Goal: Task Accomplishment & Management: Complete application form

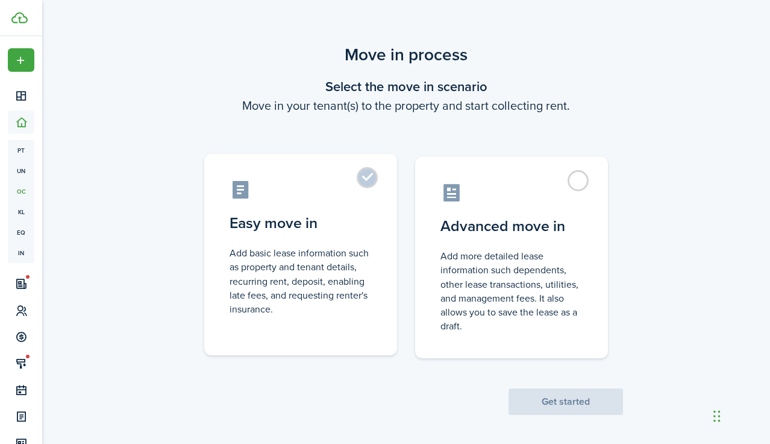
click at [364, 184] on label "Easy move in Add basic lease information such as property and tenant details, r…" at bounding box center [300, 254] width 193 height 201
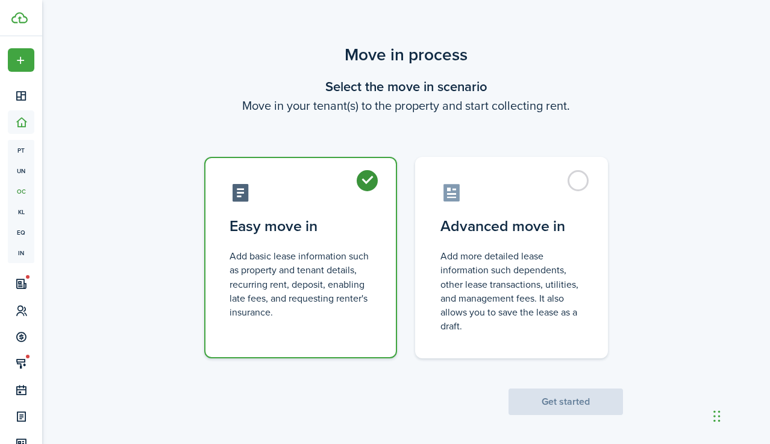
radio input "true"
click at [565, 399] on button "Get started" at bounding box center [566, 401] width 114 height 27
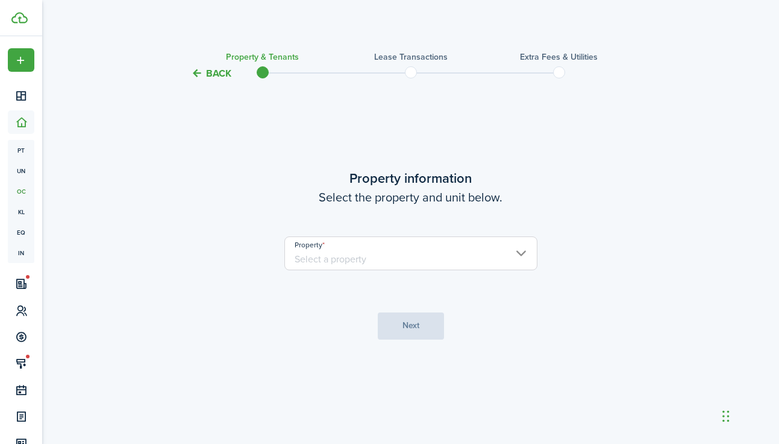
click at [312, 258] on input "Property" at bounding box center [410, 253] width 253 height 34
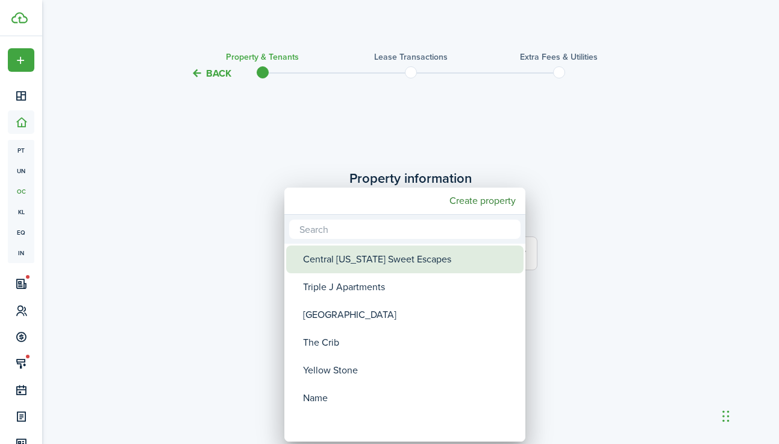
click at [321, 266] on div "Central [US_STATE] Sweet Escapes" at bounding box center [409, 259] width 213 height 28
type input "Central [US_STATE] Sweet Escapes"
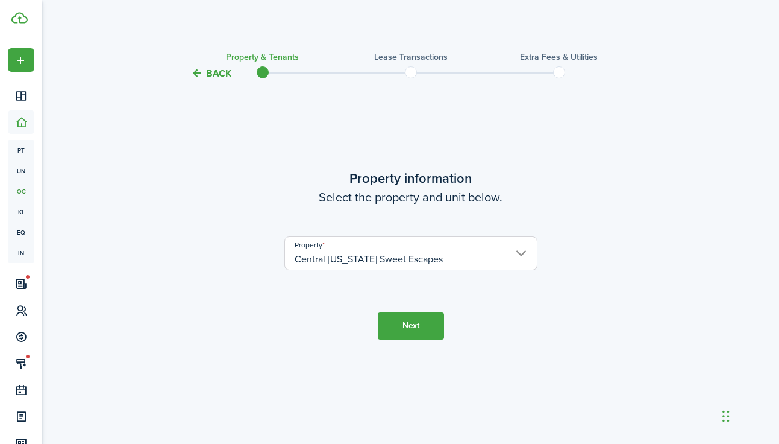
click at [406, 323] on button "Next" at bounding box center [411, 325] width 66 height 27
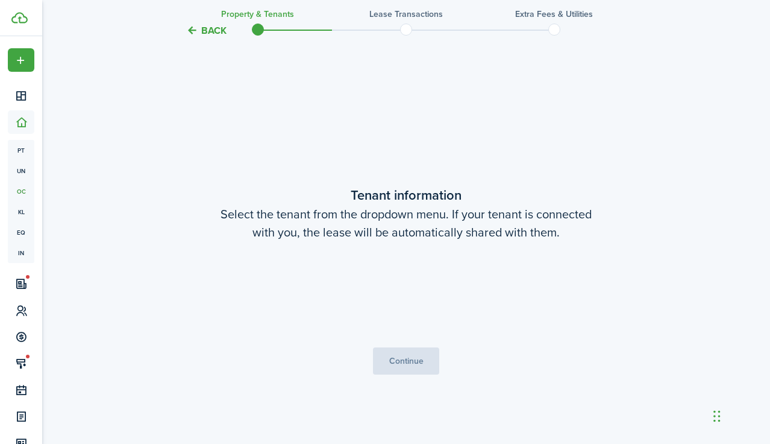
scroll to position [363, 0]
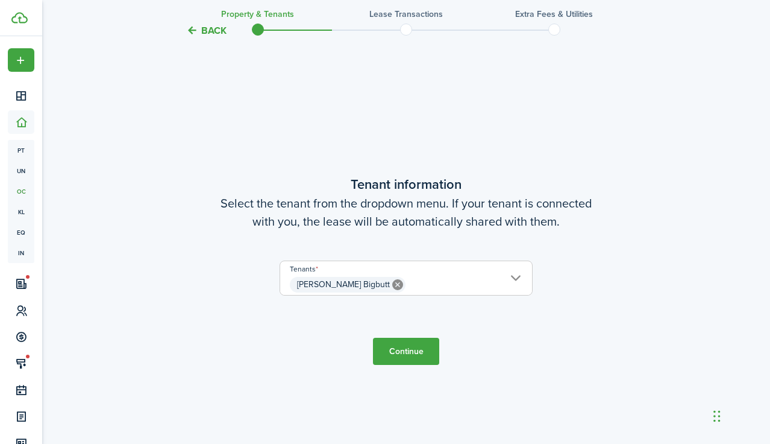
click at [407, 342] on button "Continue" at bounding box center [406, 350] width 66 height 27
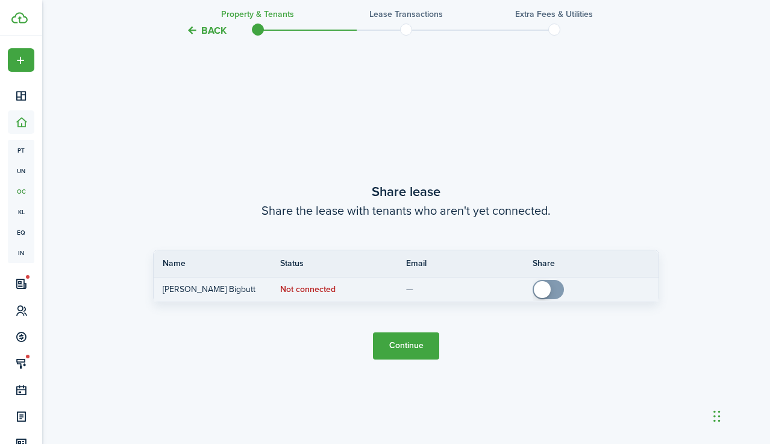
scroll to position [806, 0]
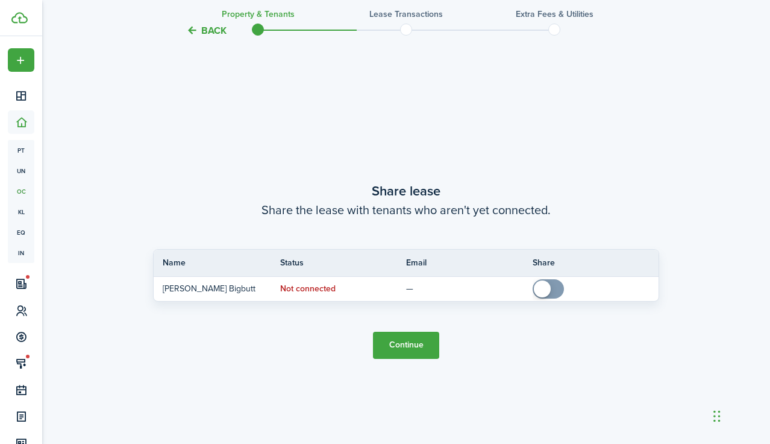
click at [402, 350] on button "Continue" at bounding box center [406, 344] width 66 height 27
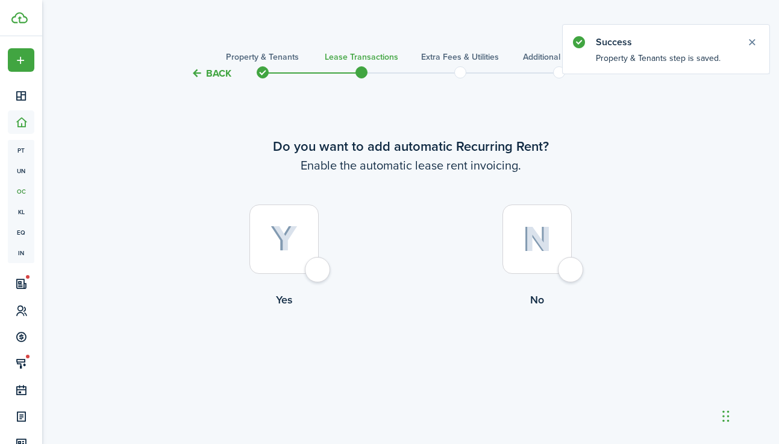
click at [572, 268] on div at bounding box center [537, 238] width 69 height 69
radio input "true"
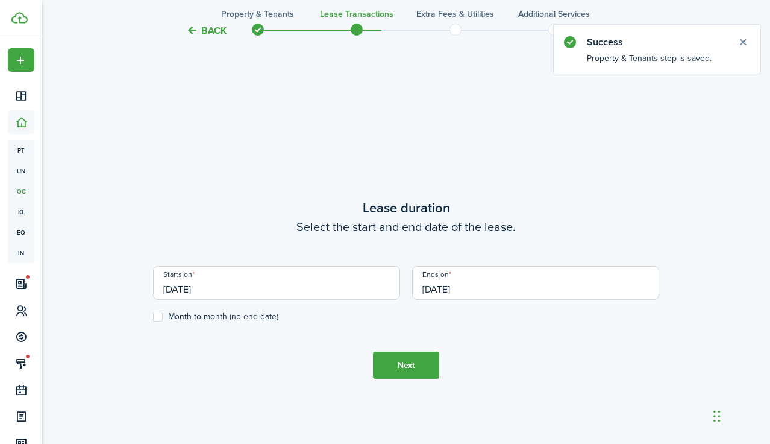
scroll to position [363, 0]
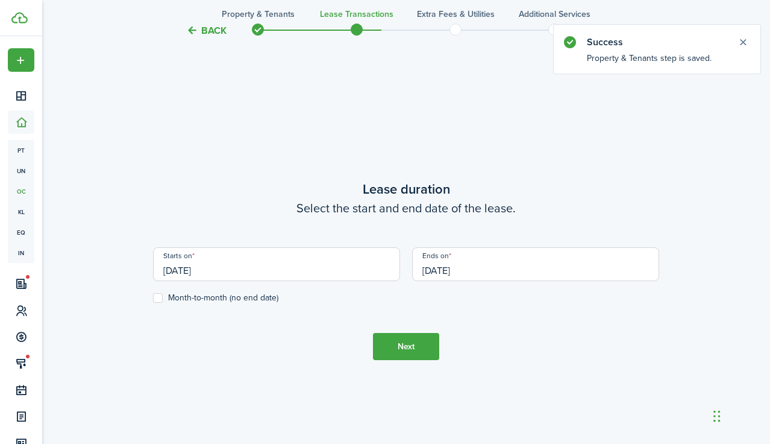
click at [409, 348] on button "Next" at bounding box center [406, 346] width 66 height 27
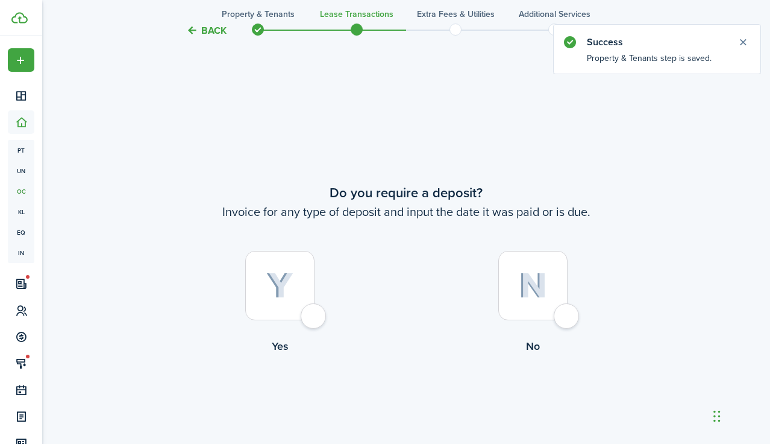
scroll to position [806, 0]
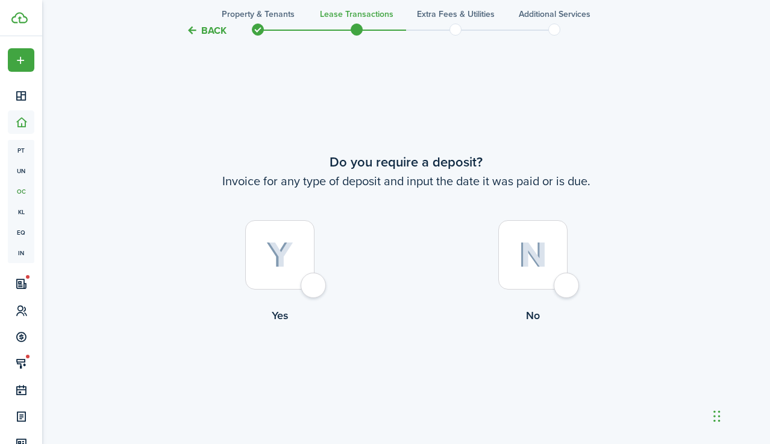
click at [568, 282] on div at bounding box center [532, 254] width 69 height 69
radio input "true"
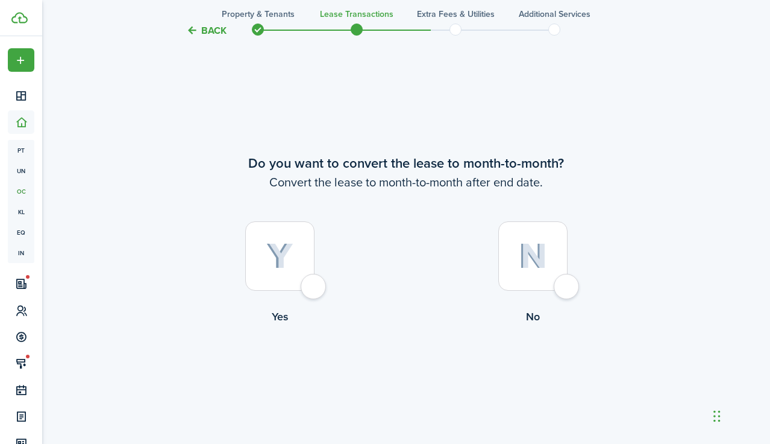
scroll to position [1250, 0]
click at [566, 284] on div at bounding box center [532, 254] width 69 height 69
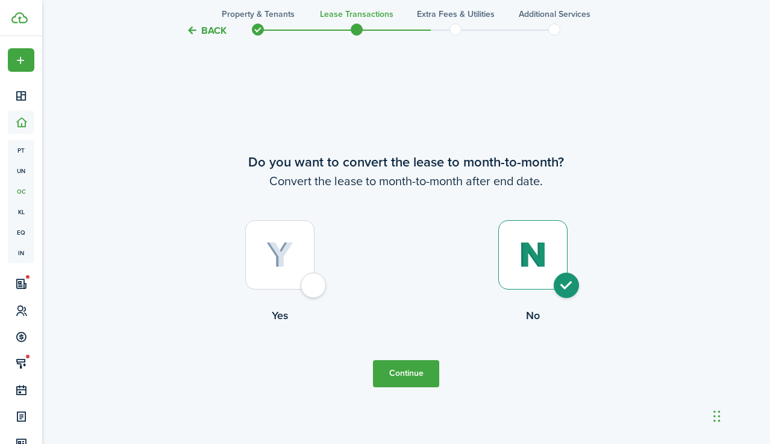
radio input "true"
click at [418, 362] on button "Continue" at bounding box center [406, 373] width 66 height 27
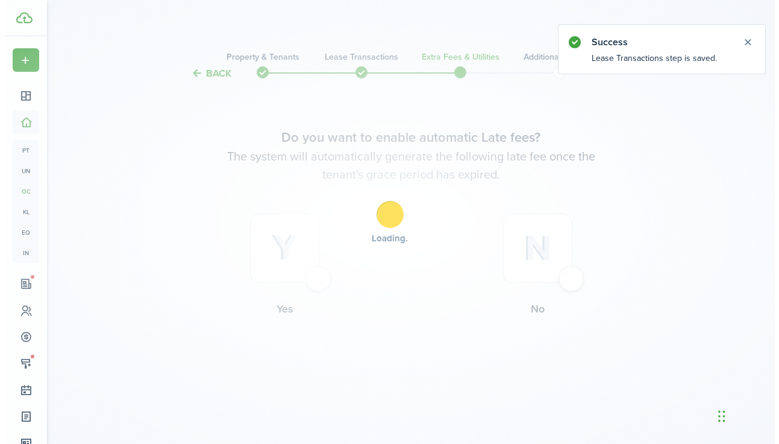
scroll to position [0, 0]
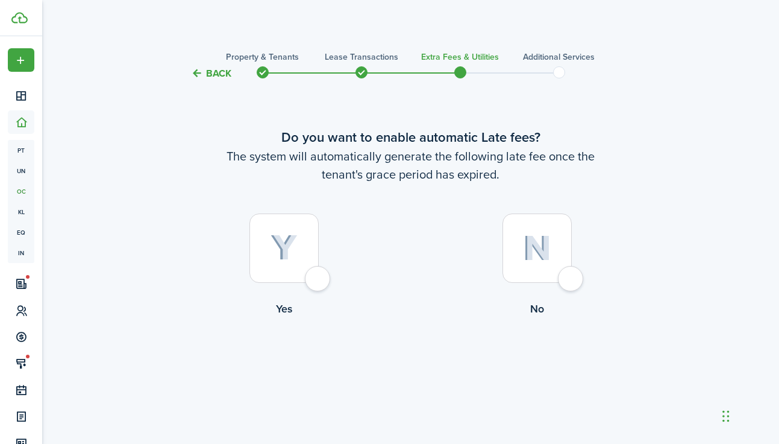
click at [564, 272] on div at bounding box center [537, 247] width 69 height 69
radio input "true"
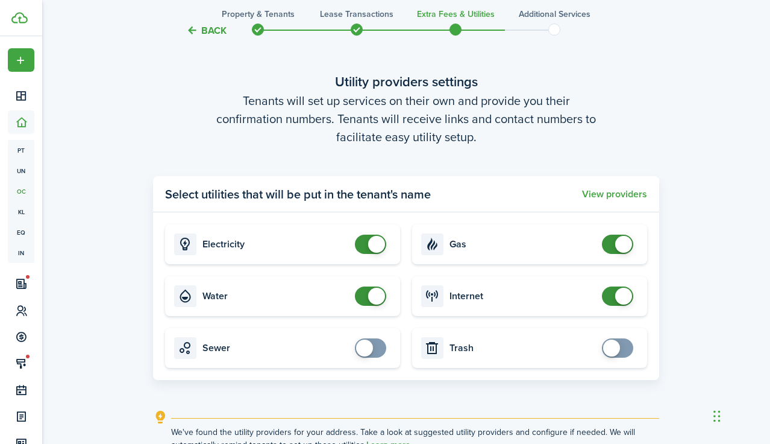
scroll to position [484, 0]
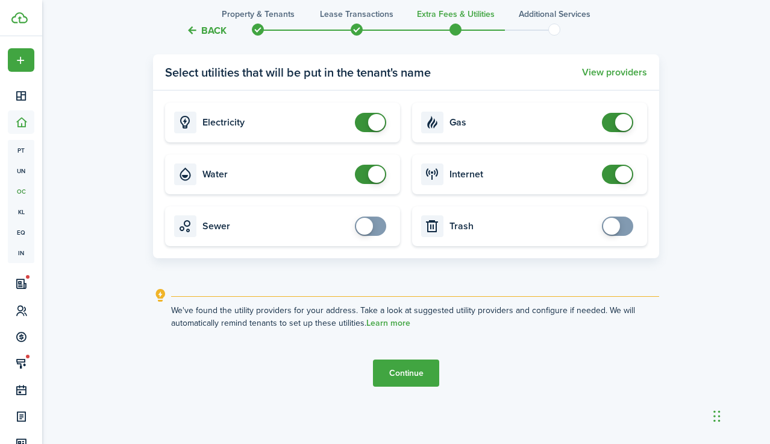
click at [421, 371] on button "Continue" at bounding box center [406, 372] width 66 height 27
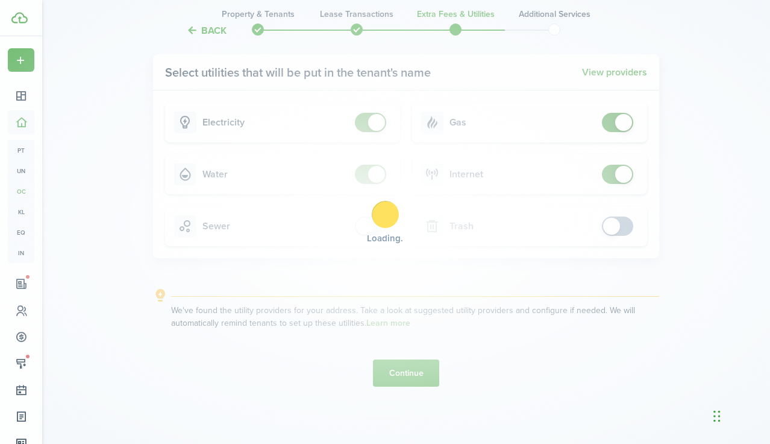
scroll to position [0, 0]
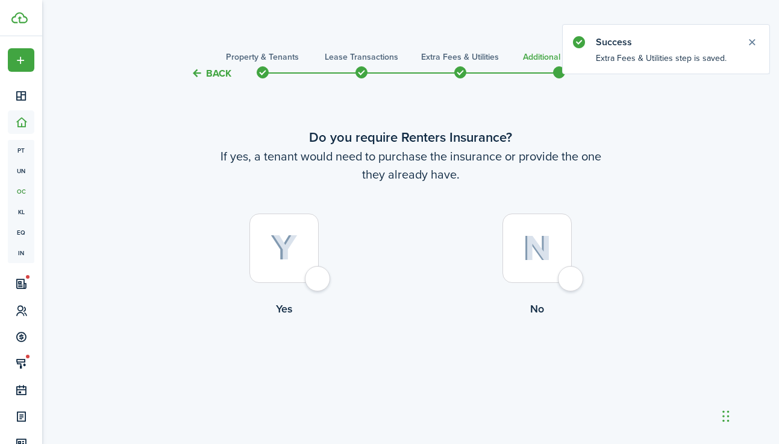
click at [572, 283] on div at bounding box center [537, 247] width 69 height 69
radio input "true"
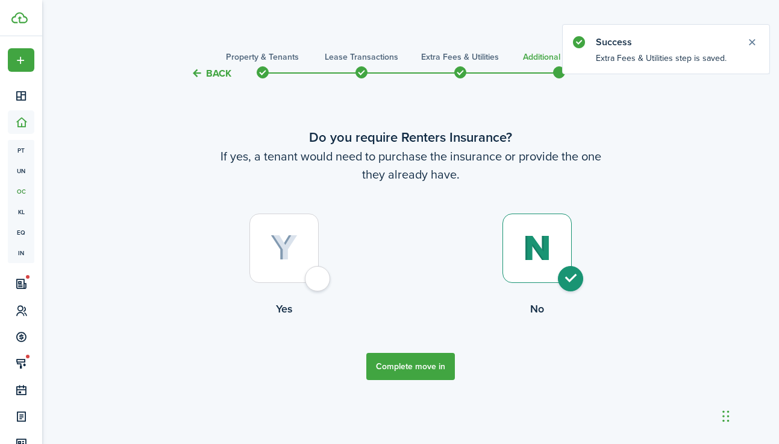
click at [426, 365] on button "Complete move in" at bounding box center [410, 366] width 89 height 27
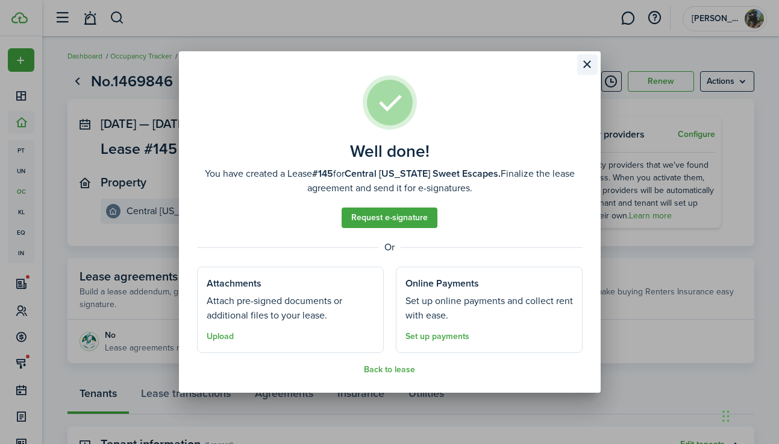
click at [587, 62] on button "Close modal" at bounding box center [587, 64] width 20 height 20
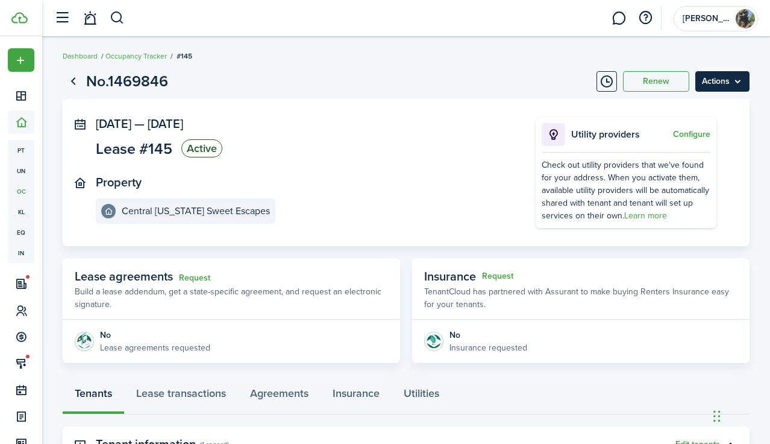
click at [716, 82] on menu-btn "Actions" at bounding box center [722, 81] width 54 height 20
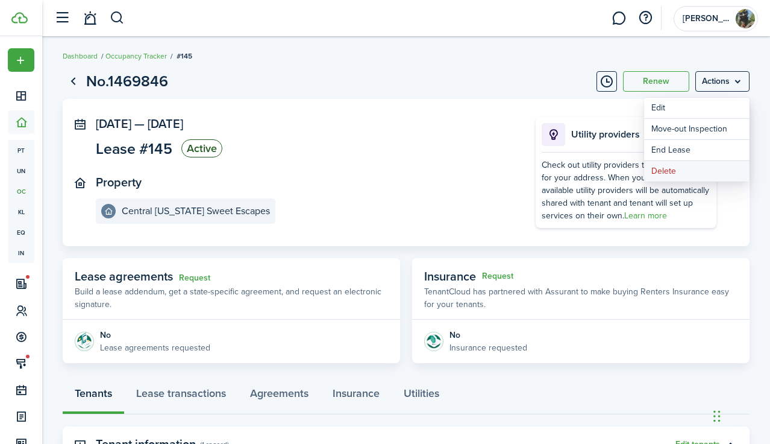
click at [688, 170] on button "Delete" at bounding box center [696, 171] width 105 height 20
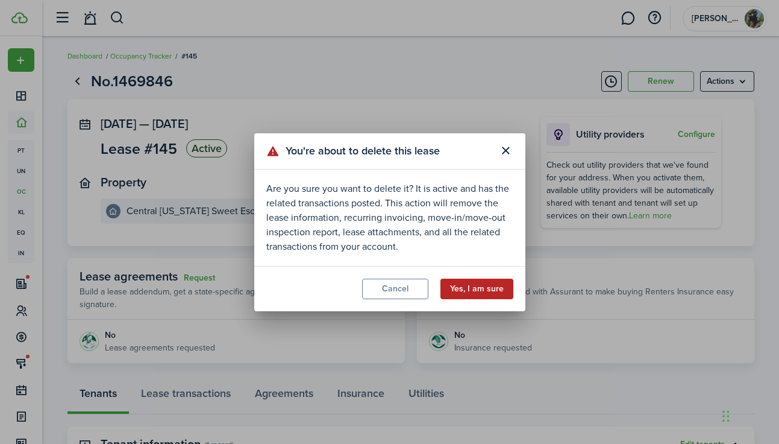
click at [498, 292] on button "Yes, I am sure" at bounding box center [476, 288] width 73 height 20
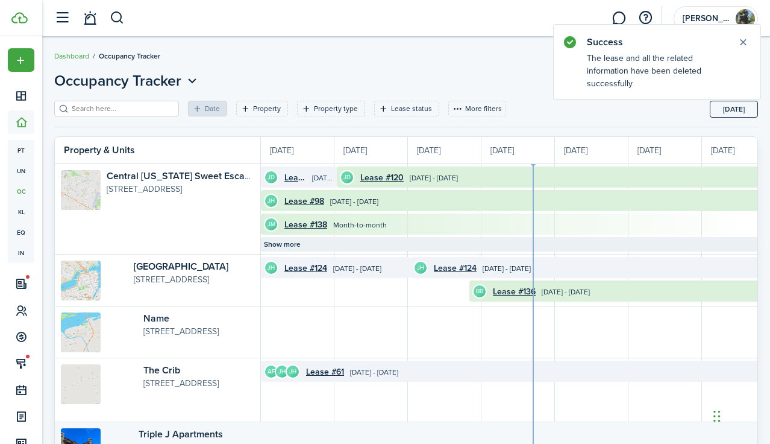
scroll to position [0, 221]
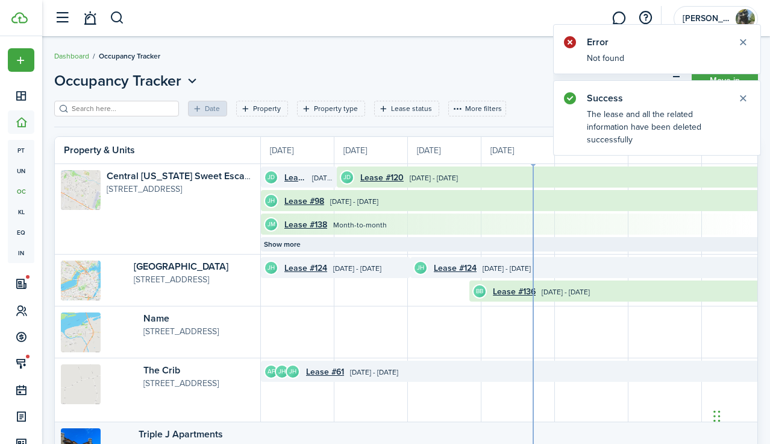
scroll to position [0, 221]
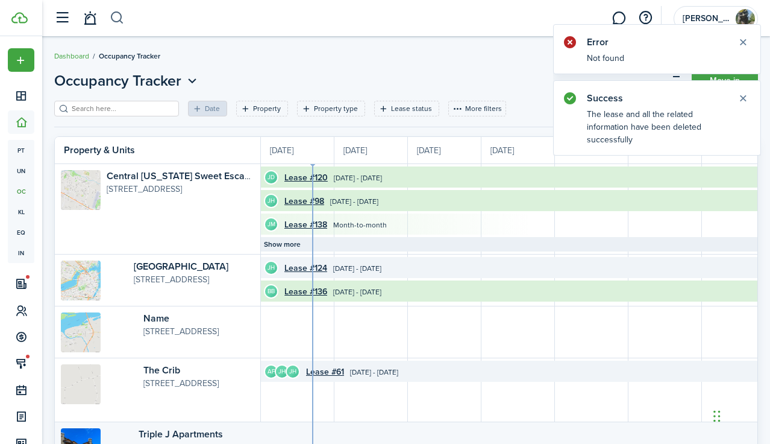
click at [115, 17] on button "button" at bounding box center [117, 18] width 15 height 20
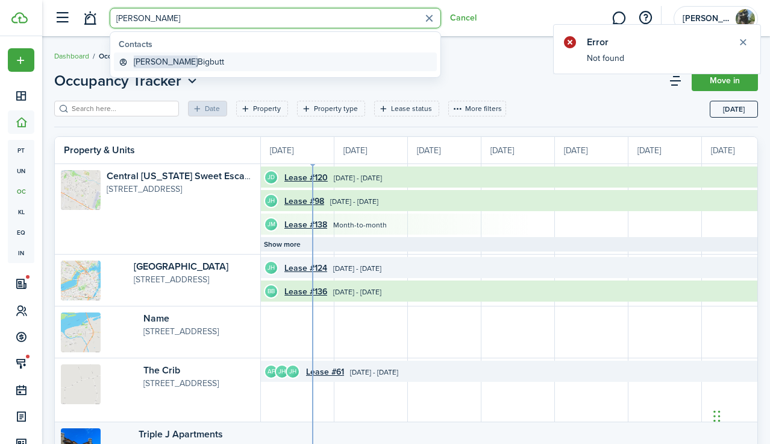
type input "[PERSON_NAME]"
click at [178, 66] on global-search-item-title "[PERSON_NAME] Bigbutt" at bounding box center [179, 61] width 90 height 13
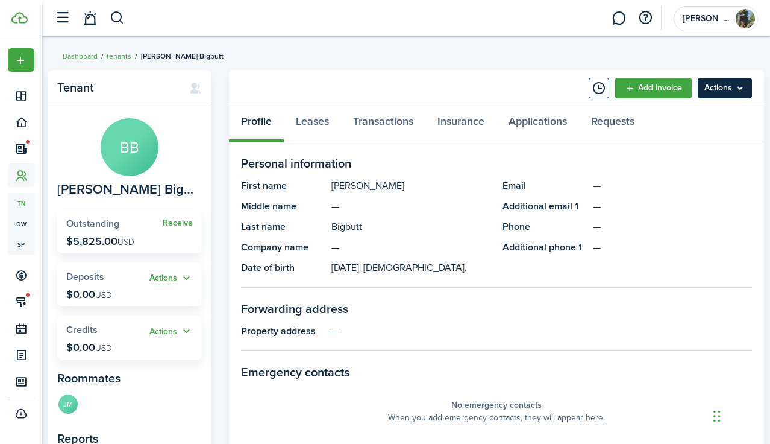
click at [716, 91] on menu-btn "Actions" at bounding box center [725, 88] width 54 height 20
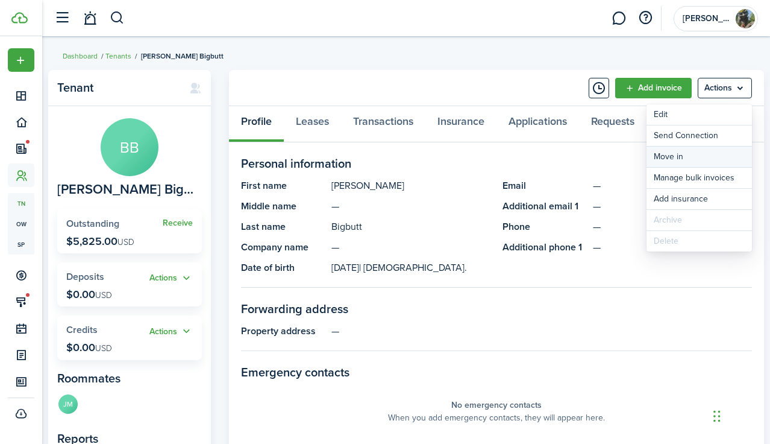
click at [691, 156] on link "Move in" at bounding box center [699, 156] width 105 height 20
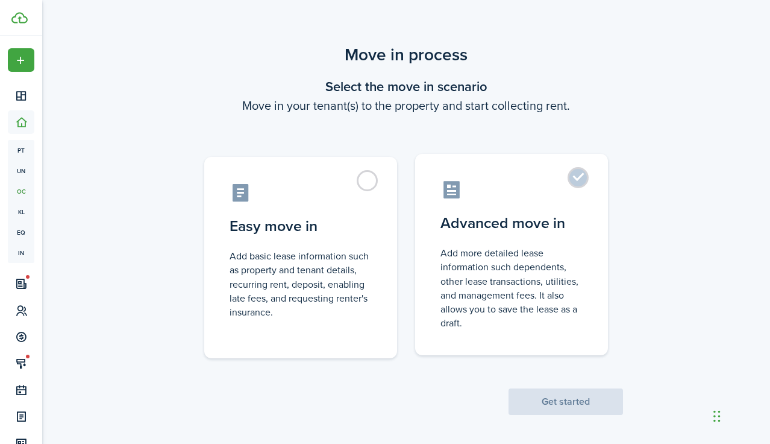
drag, startPoint x: 581, startPoint y: 175, endPoint x: 578, endPoint y: 191, distance: 16.1
click at [581, 175] on label "Advanced move in Add more detailed lease information such dependents, other lea…" at bounding box center [511, 254] width 193 height 201
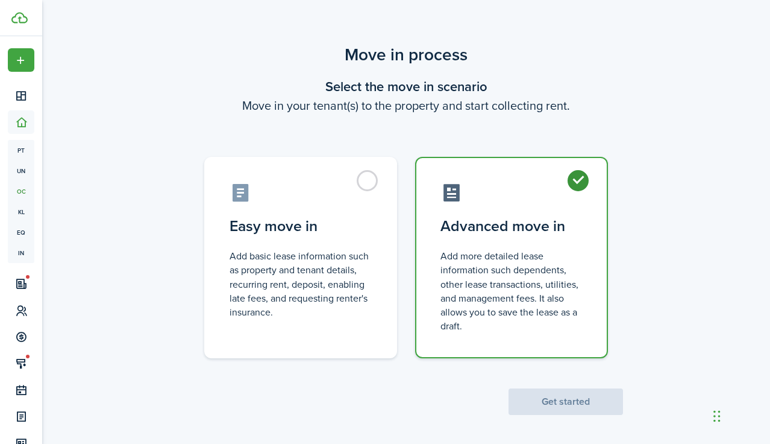
radio input "true"
click at [563, 409] on button "Get started" at bounding box center [566, 401] width 114 height 27
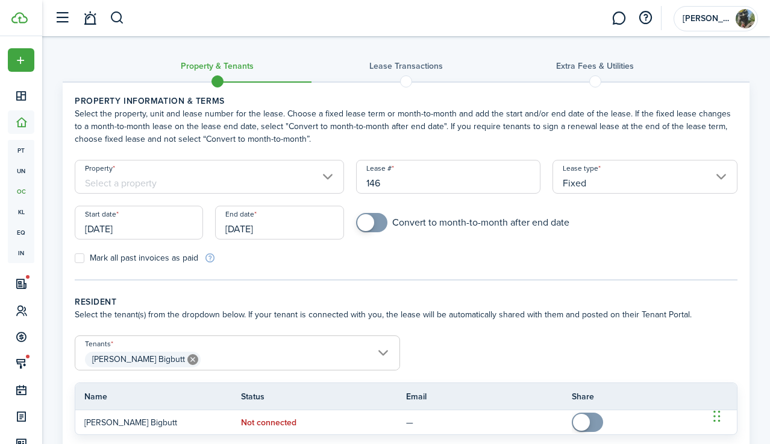
click at [324, 176] on input "Property" at bounding box center [209, 177] width 269 height 34
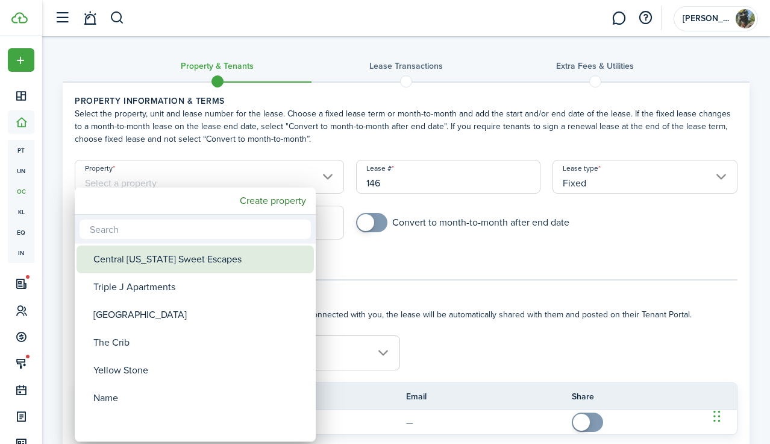
click at [162, 266] on div "Central [US_STATE] Sweet Escapes" at bounding box center [199, 259] width 213 height 28
type input "Central [US_STATE] Sweet Escapes"
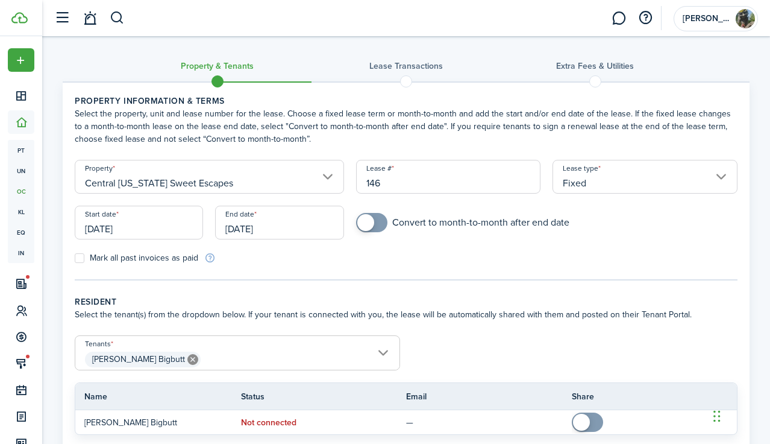
scroll to position [78, 0]
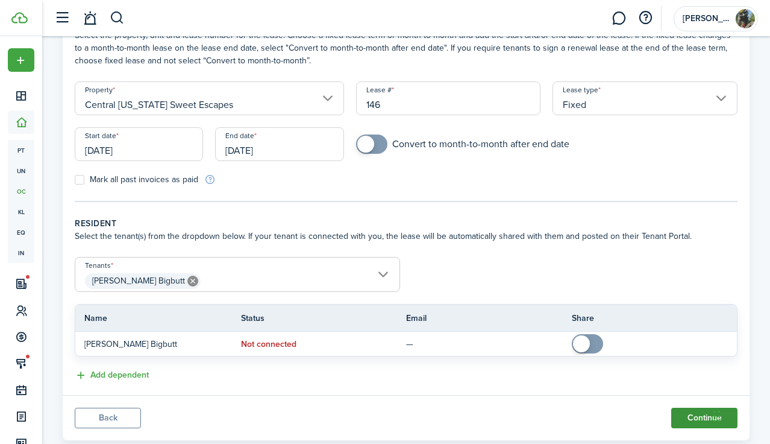
click at [701, 414] on button "Continue" at bounding box center [704, 417] width 66 height 20
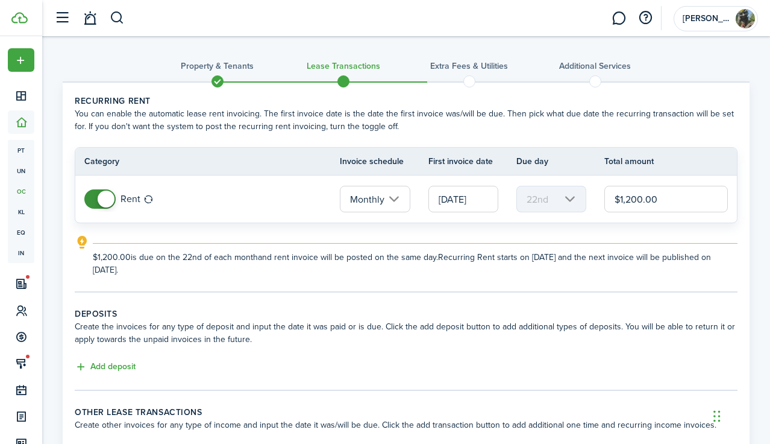
click at [459, 202] on input "[DATE]" at bounding box center [463, 199] width 70 height 27
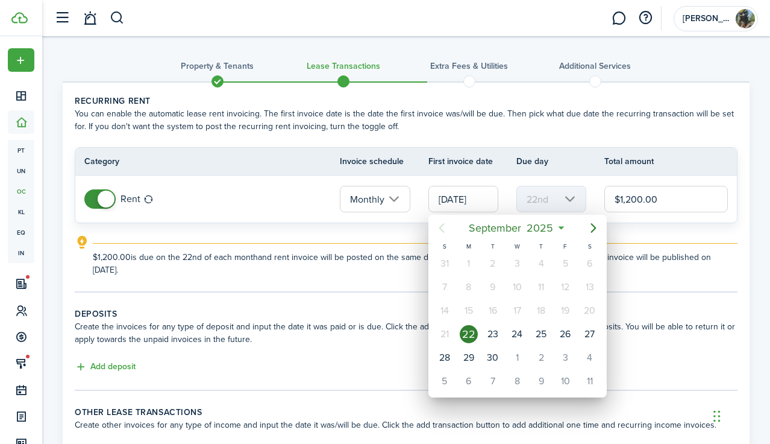
click at [386, 284] on div at bounding box center [385, 222] width 963 height 636
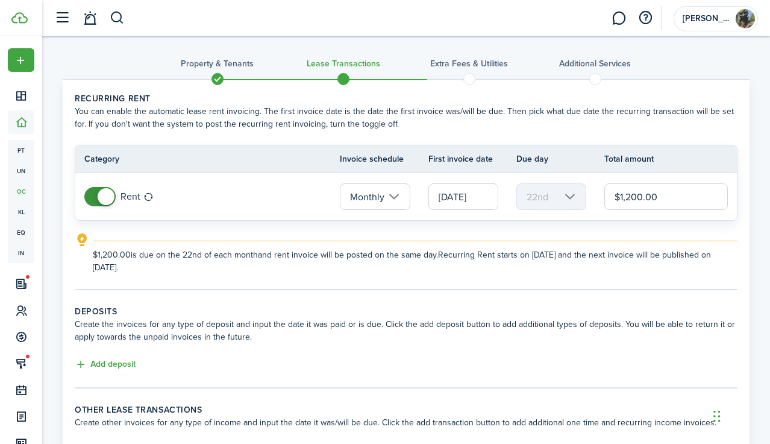
scroll to position [107, 0]
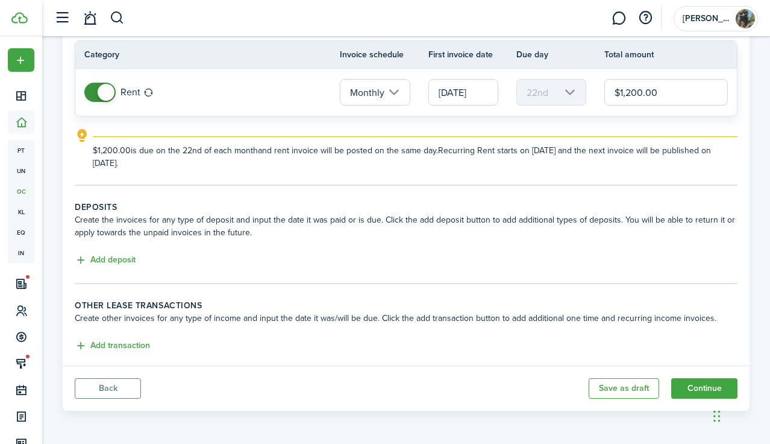
click at [95, 389] on button "Back" at bounding box center [108, 388] width 66 height 20
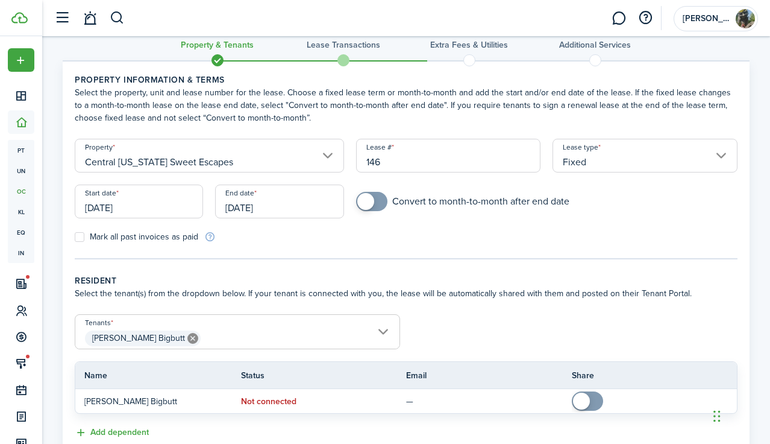
scroll to position [69, 0]
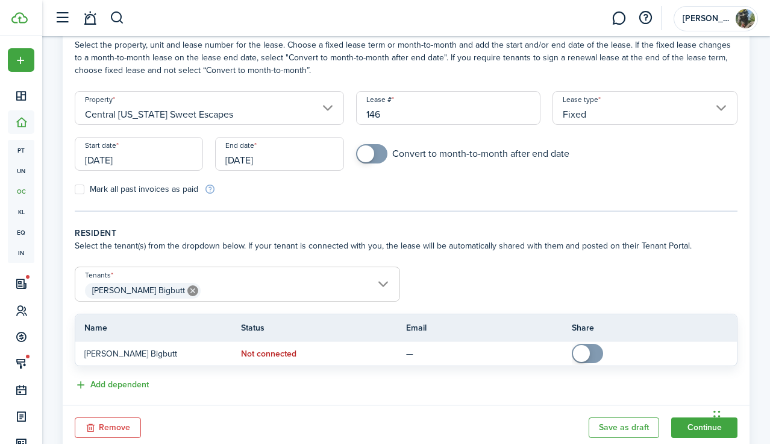
click at [384, 284] on span "[PERSON_NAME] Bigbutt" at bounding box center [237, 290] width 324 height 20
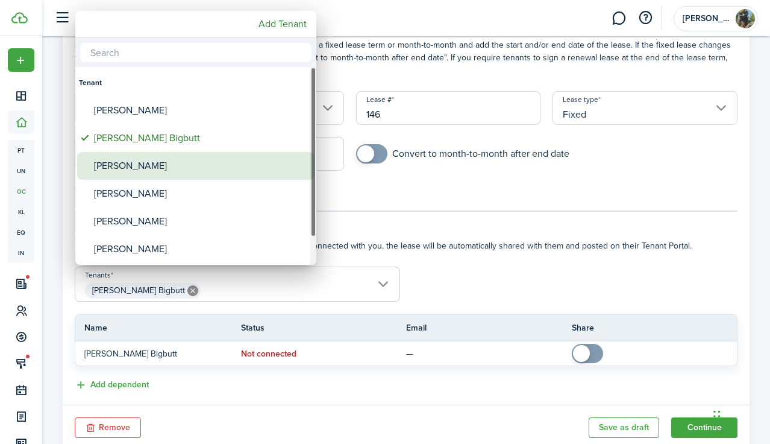
click at [155, 168] on div "[PERSON_NAME]" at bounding box center [200, 166] width 213 height 28
type input "[PERSON_NAME] Bigbutt, [PERSON_NAME]"
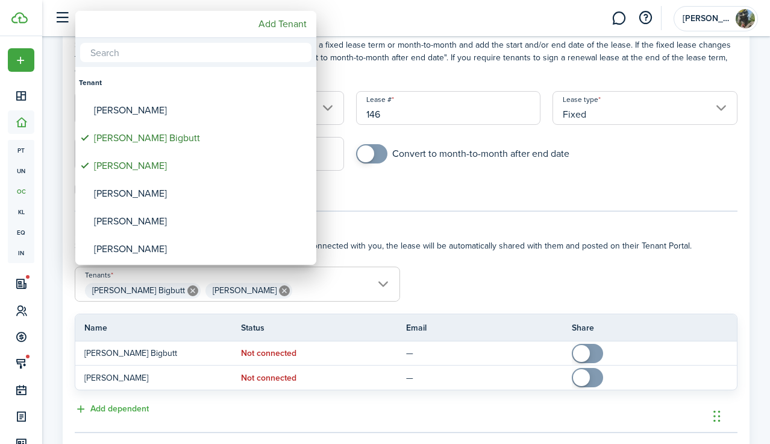
drag, startPoint x: 541, startPoint y: 207, endPoint x: 553, endPoint y: 229, distance: 25.3
click at [541, 207] on div at bounding box center [385, 222] width 963 height 636
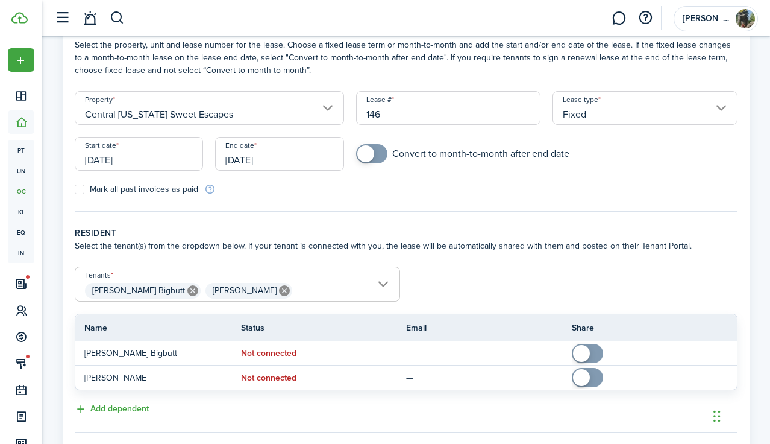
scroll to position [277, 0]
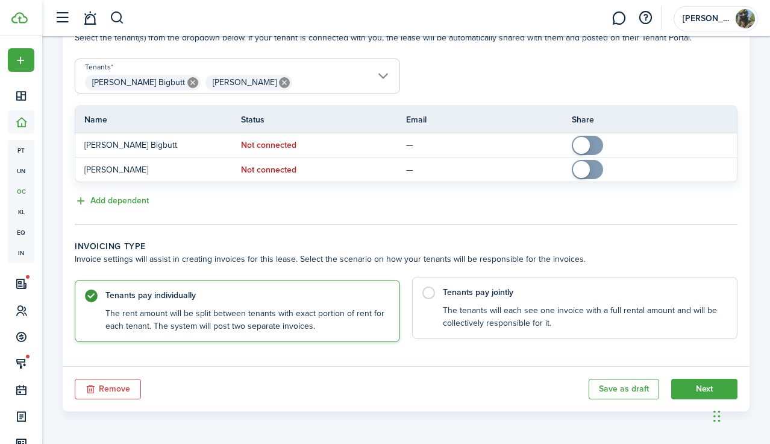
click at [429, 294] on label "Tenants pay jointly The tenants will each see one invoice with a full rental am…" at bounding box center [574, 308] width 325 height 62
radio input "false"
radio input "true"
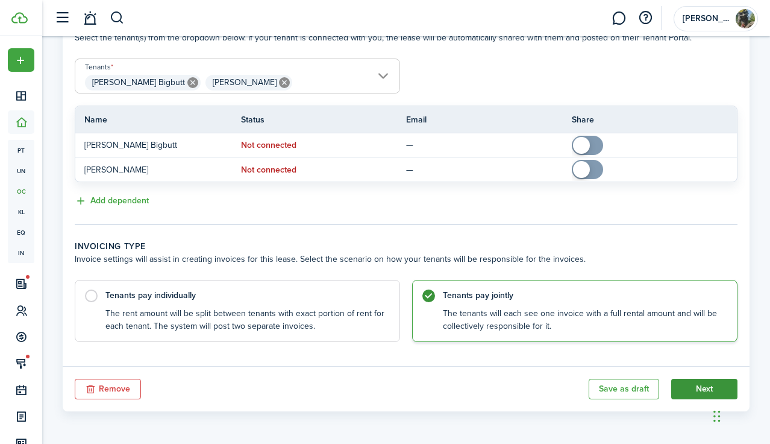
click at [708, 389] on button "Next" at bounding box center [704, 388] width 66 height 20
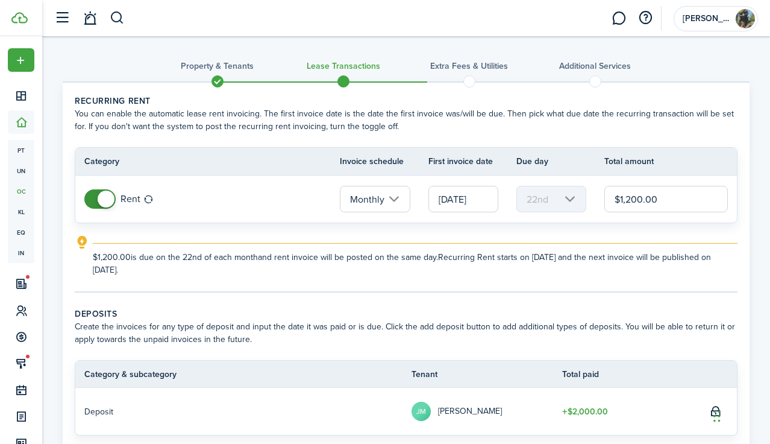
click at [463, 198] on input "[DATE]" at bounding box center [463, 199] width 70 height 27
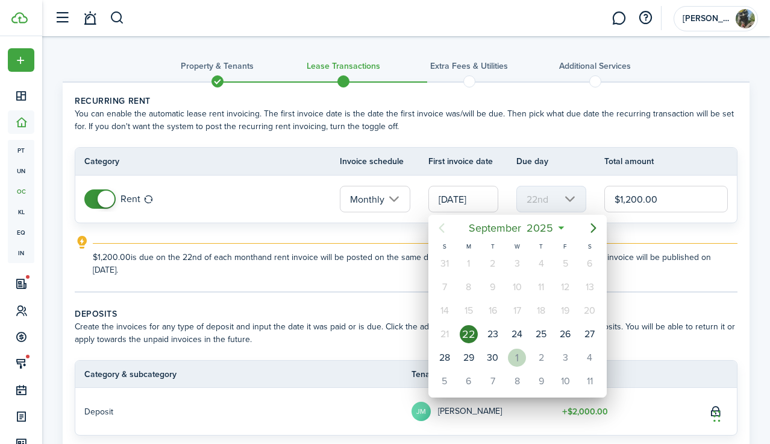
click at [519, 356] on div "1" at bounding box center [517, 357] width 18 height 18
type input "[DATE]"
type input "1st"
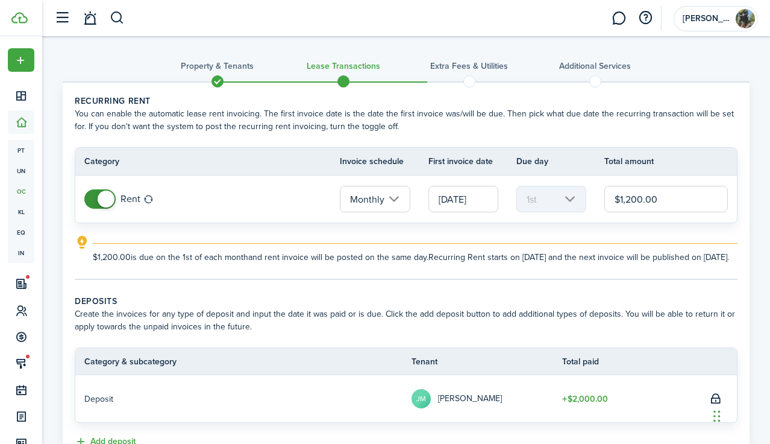
drag, startPoint x: 666, startPoint y: 201, endPoint x: 608, endPoint y: 203, distance: 57.9
click at [608, 203] on input "$1,200.00" at bounding box center [666, 199] width 124 height 27
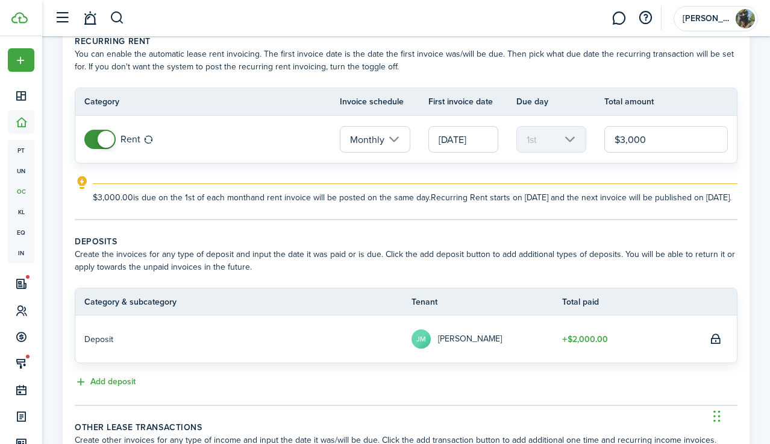
scroll to position [194, 0]
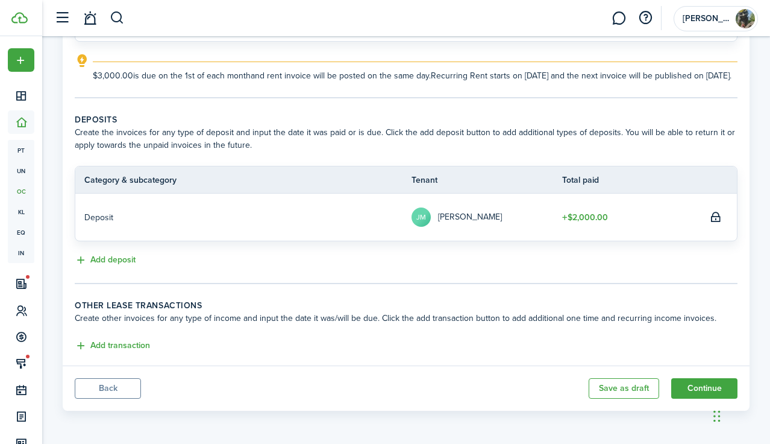
type input "$3,000.00"
click at [110, 259] on button "Add deposit" at bounding box center [105, 260] width 61 height 14
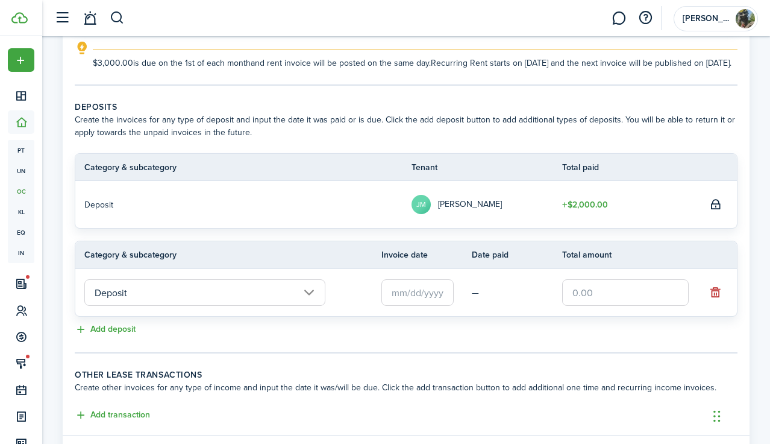
click at [404, 299] on input "text" at bounding box center [417, 292] width 72 height 27
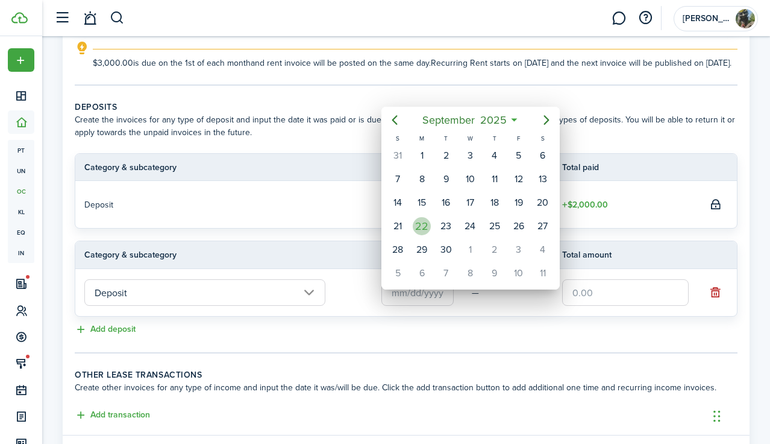
click at [418, 225] on div "22" at bounding box center [422, 226] width 18 height 18
type input "[DATE]"
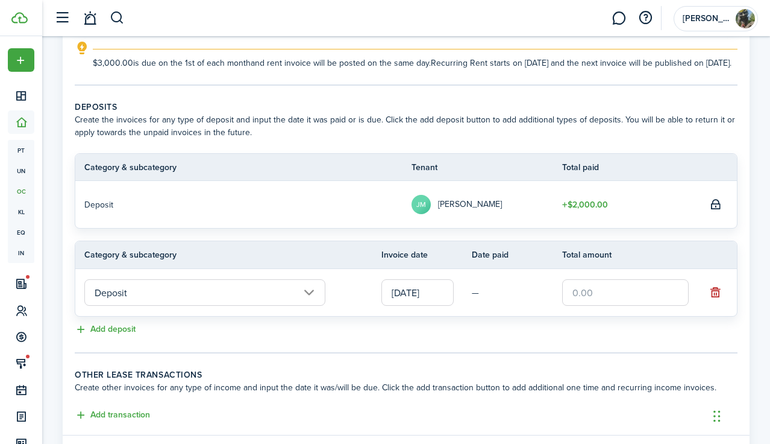
click at [594, 306] on input "text" at bounding box center [625, 292] width 127 height 27
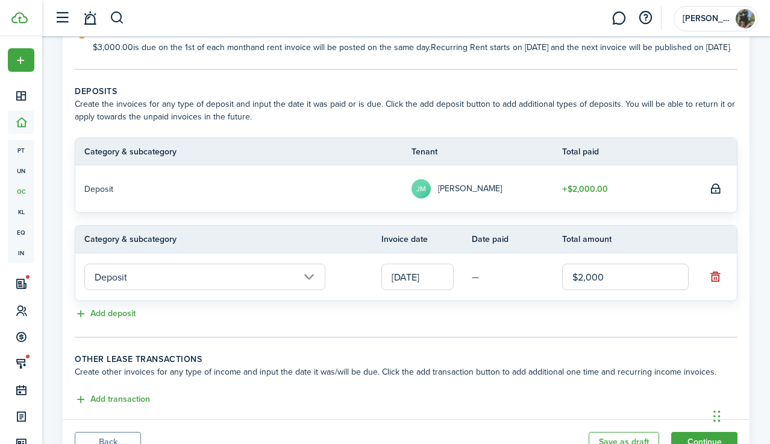
scroll to position [248, 0]
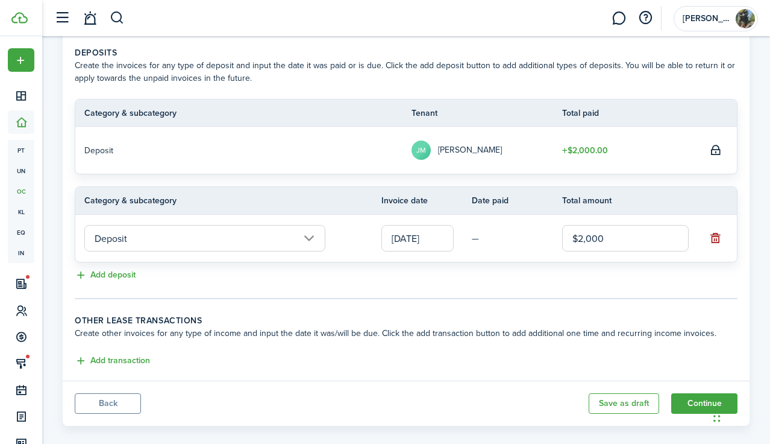
type input "$2,000.00"
click at [717, 246] on button "button" at bounding box center [715, 238] width 17 height 17
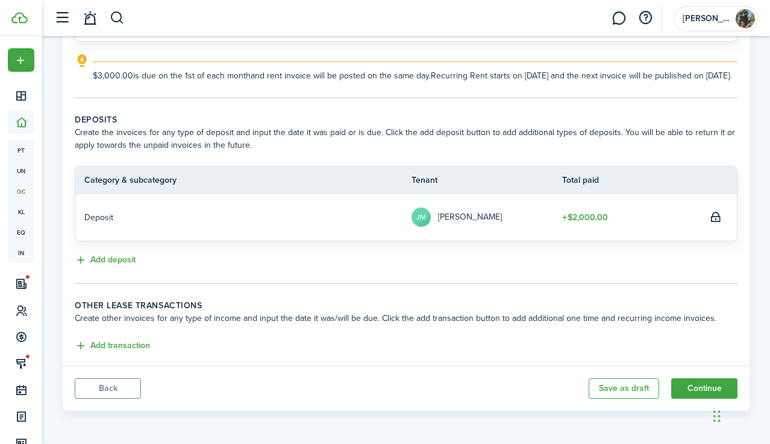
click at [591, 216] on table-amount-title "$2,000.00" at bounding box center [585, 217] width 46 height 13
click at [100, 260] on button "Add deposit" at bounding box center [105, 260] width 61 height 14
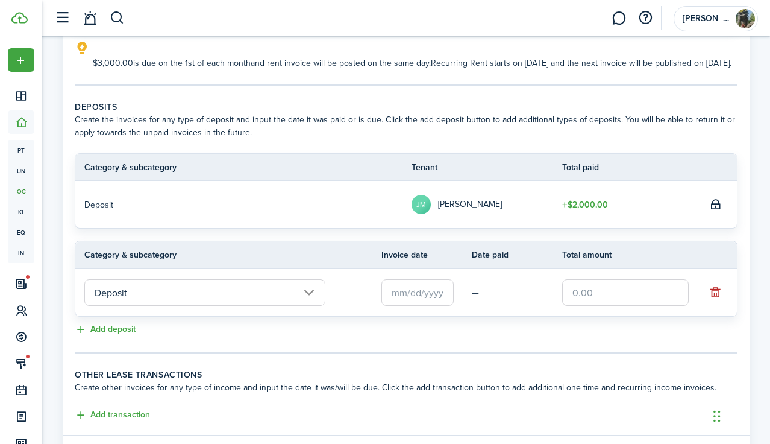
click at [416, 306] on input "text" at bounding box center [417, 292] width 72 height 27
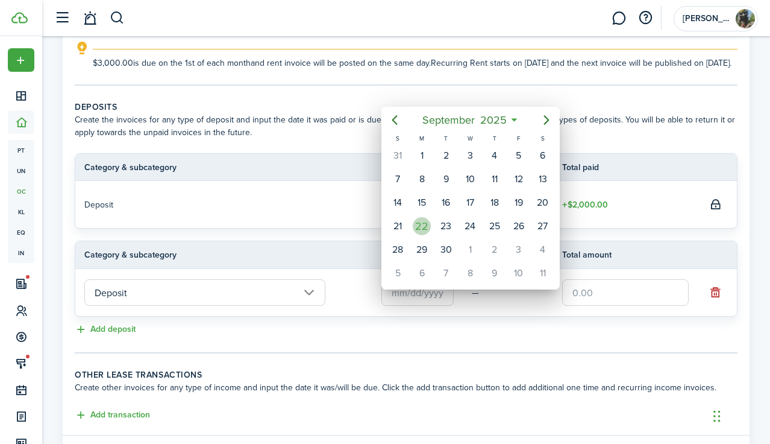
click at [424, 228] on div "22" at bounding box center [422, 226] width 18 height 18
type input "[DATE]"
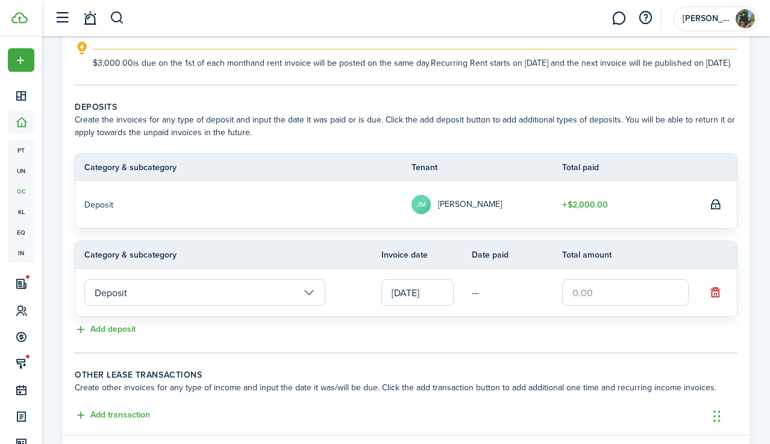
click at [597, 306] on input "text" at bounding box center [625, 292] width 127 height 27
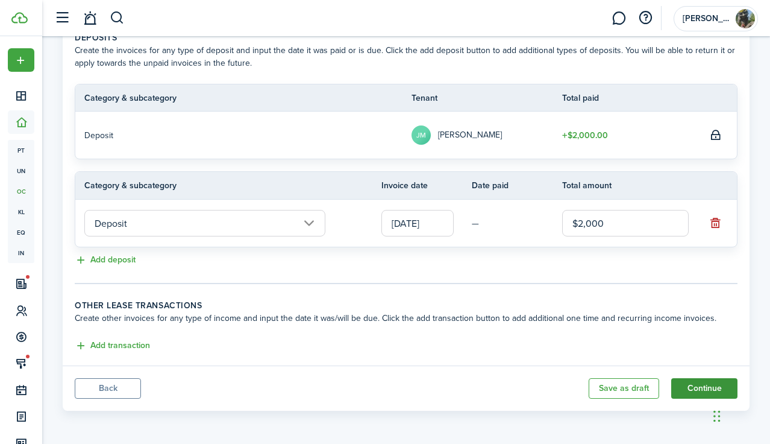
type input "$2,000.00"
click at [704, 386] on button "Continue" at bounding box center [704, 388] width 66 height 20
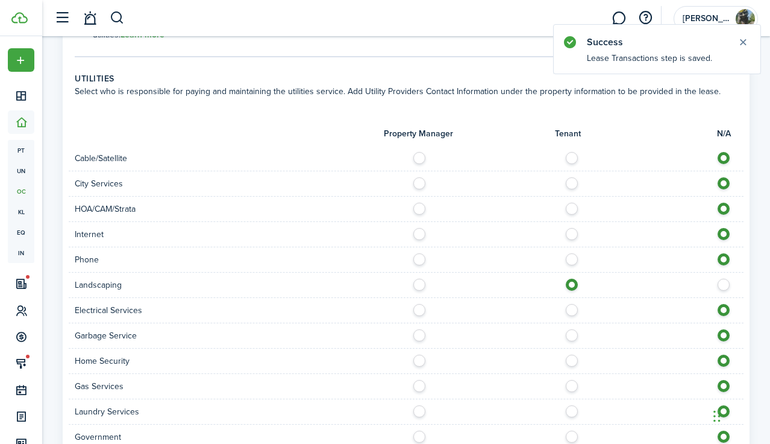
scroll to position [1032, 0]
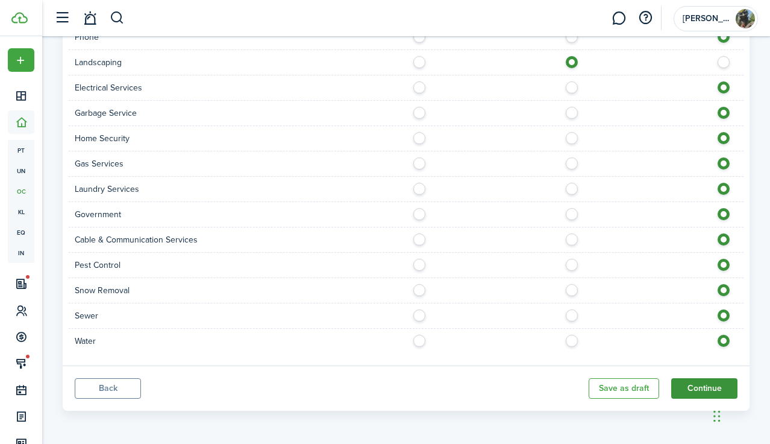
click at [702, 386] on button "Continue" at bounding box center [704, 388] width 66 height 20
